Goal: Check status

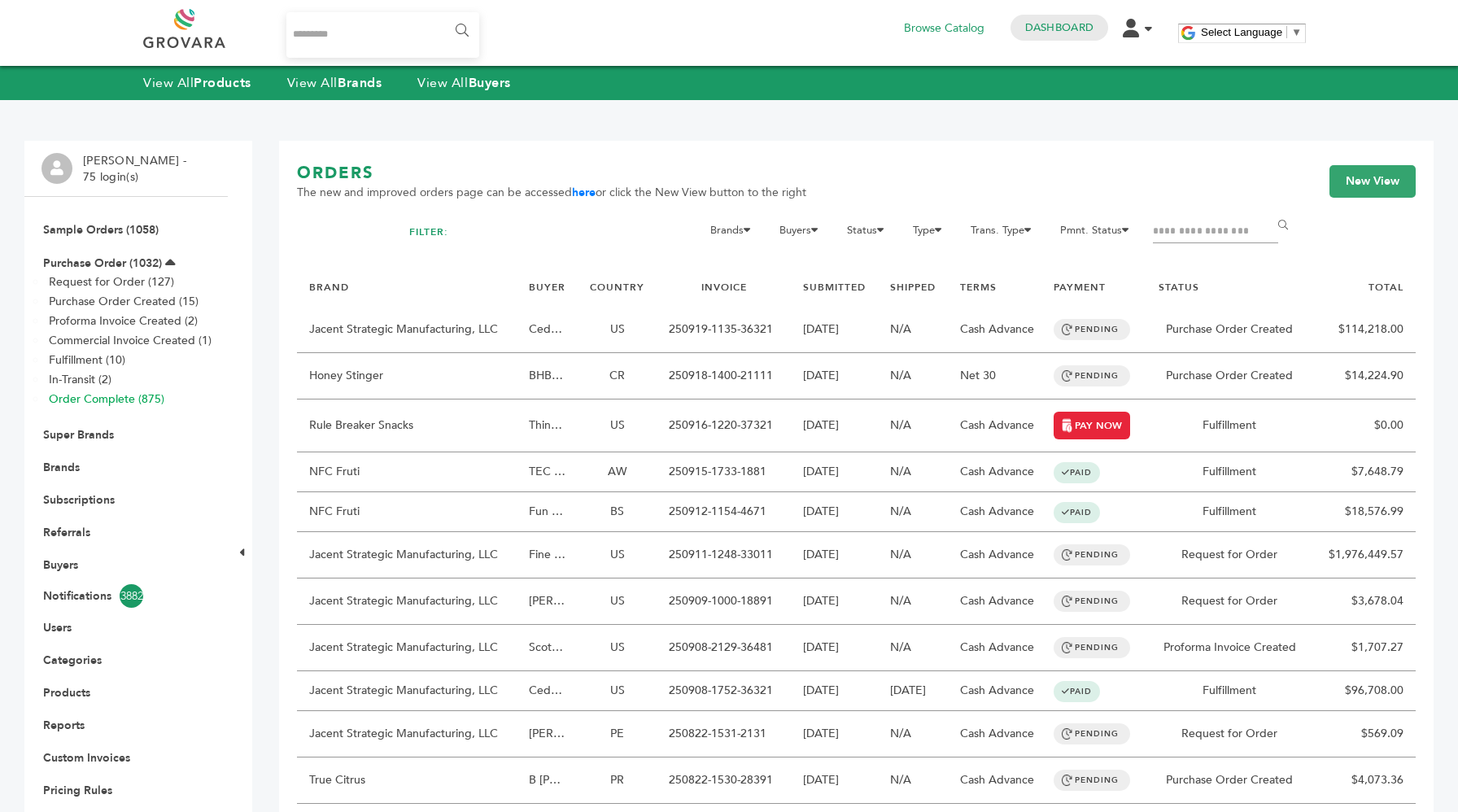
click at [101, 394] on link "Order Complete (875)" at bounding box center [106, 399] width 115 height 16
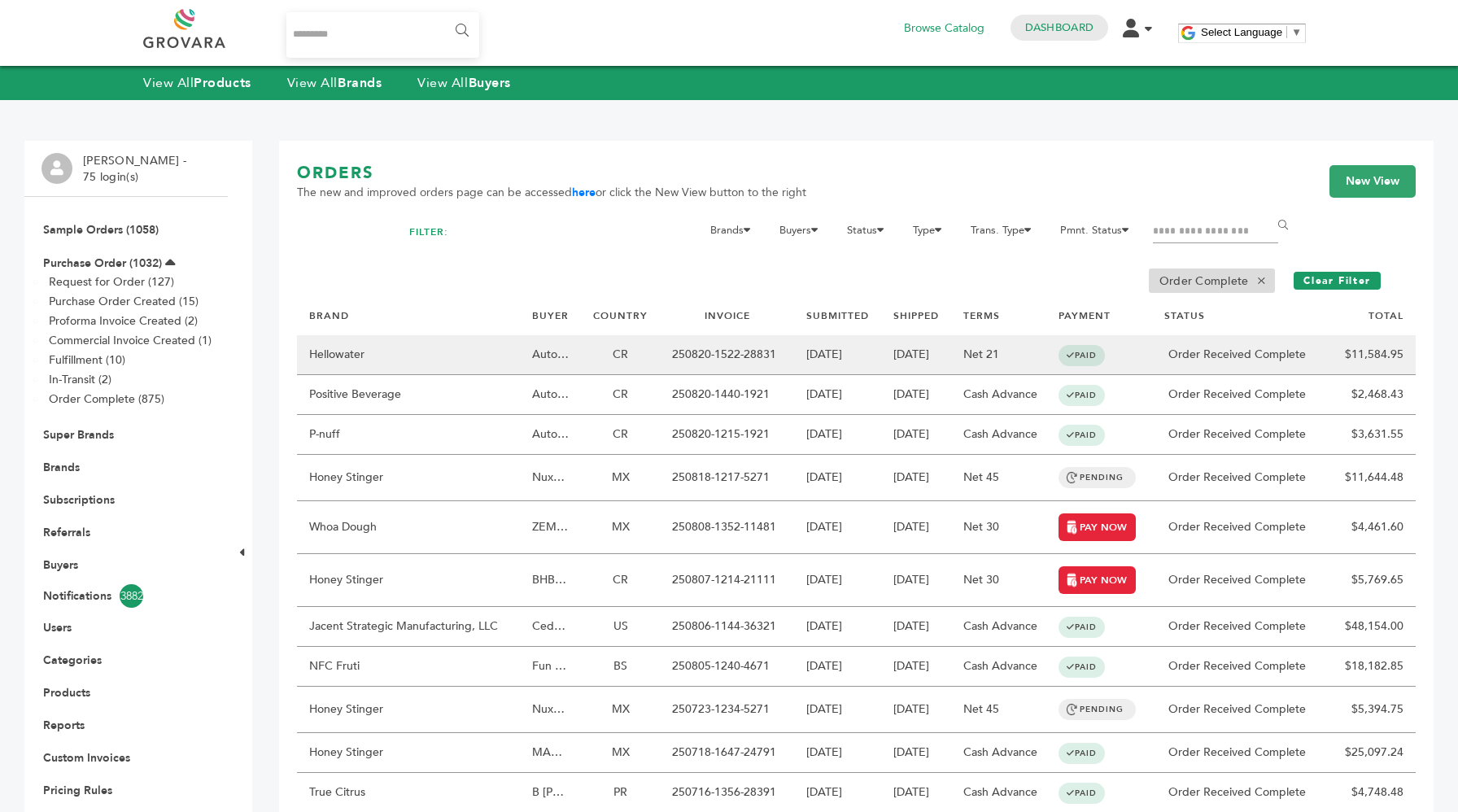
click at [690, 336] on td "250820-1522-28831" at bounding box center [727, 355] width 135 height 40
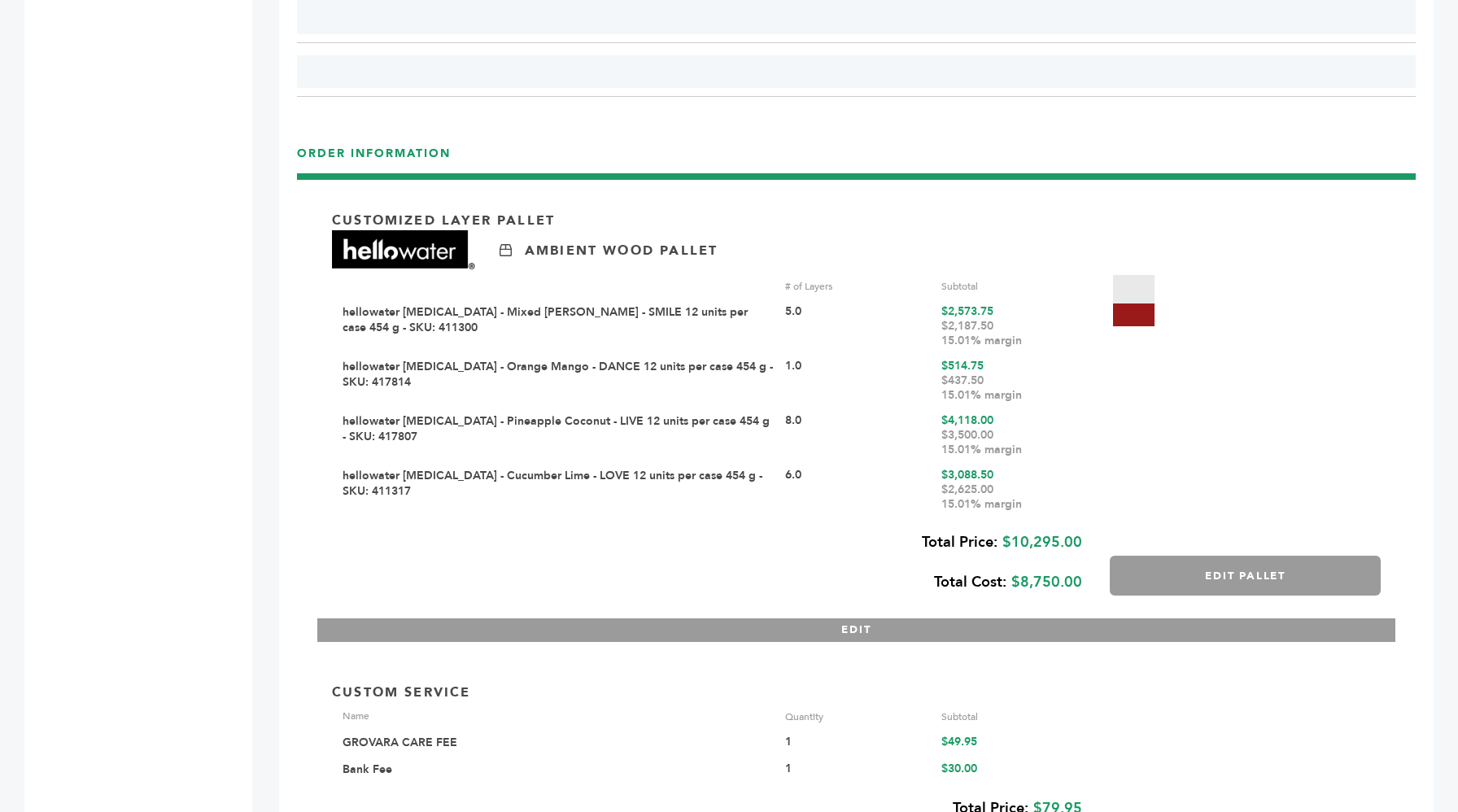
scroll to position [2363, 0]
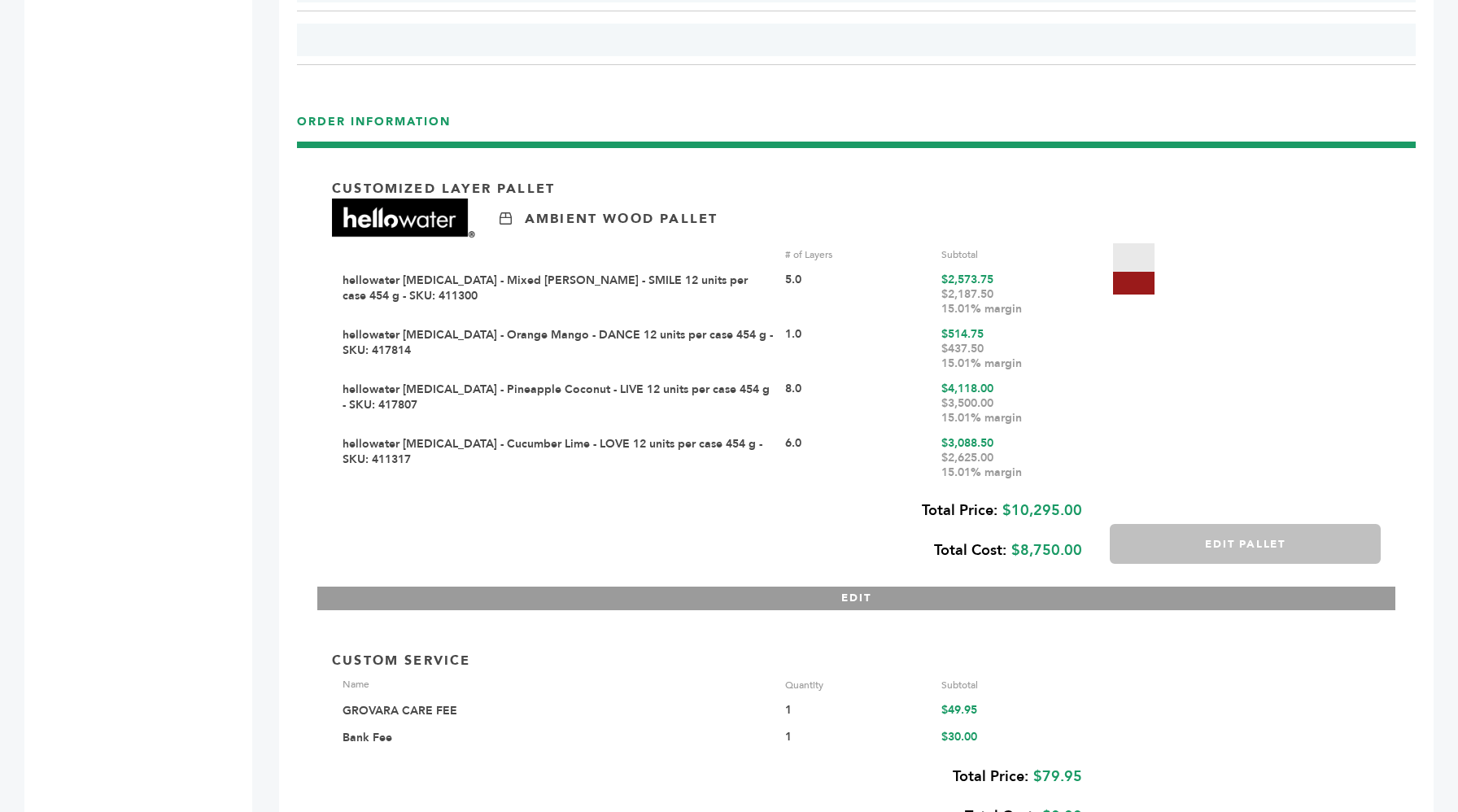
click at [1128, 539] on button "Edit Pallet" at bounding box center [1245, 544] width 271 height 40
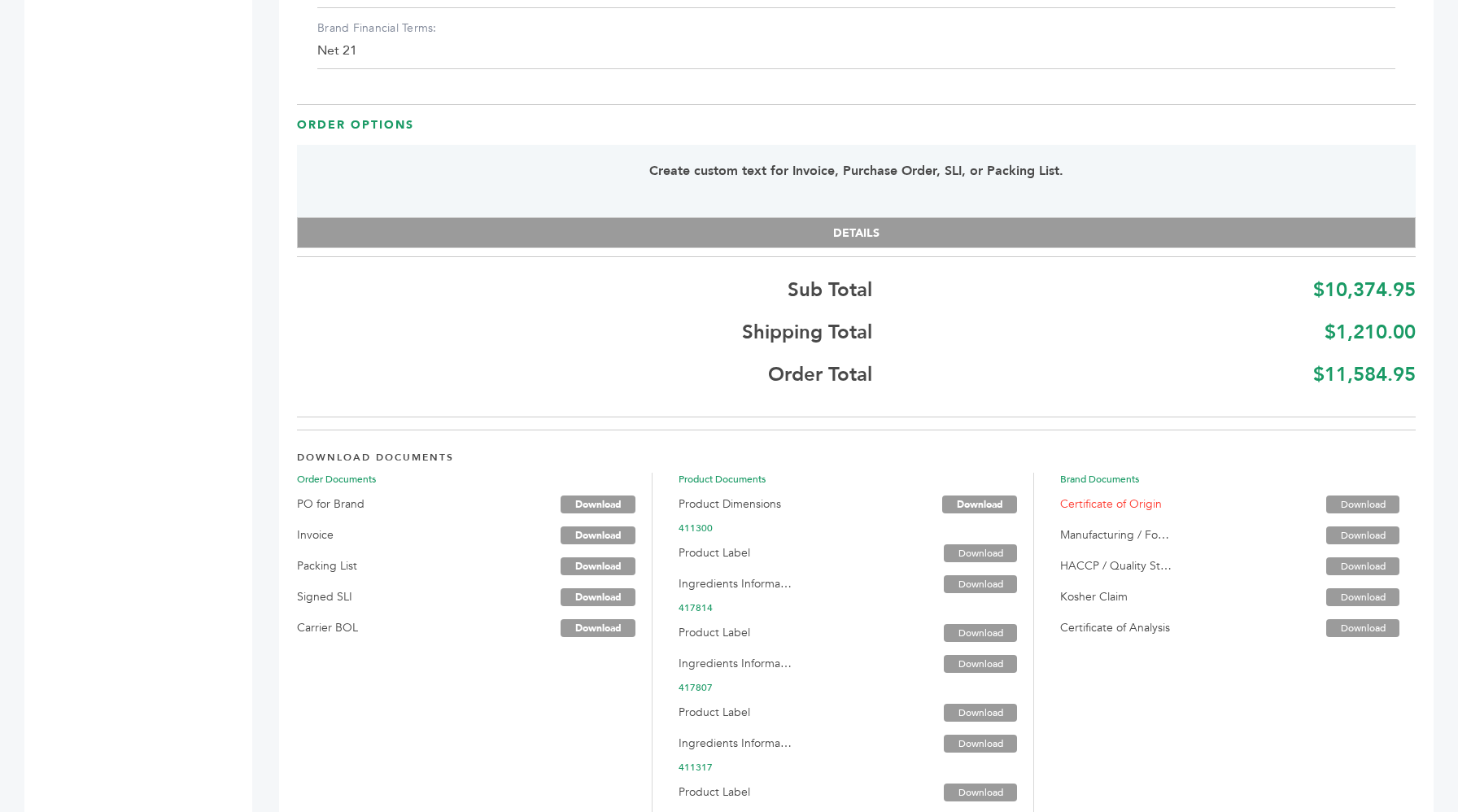
scroll to position [4326, 0]
